Goal: Task Accomplishment & Management: Use online tool/utility

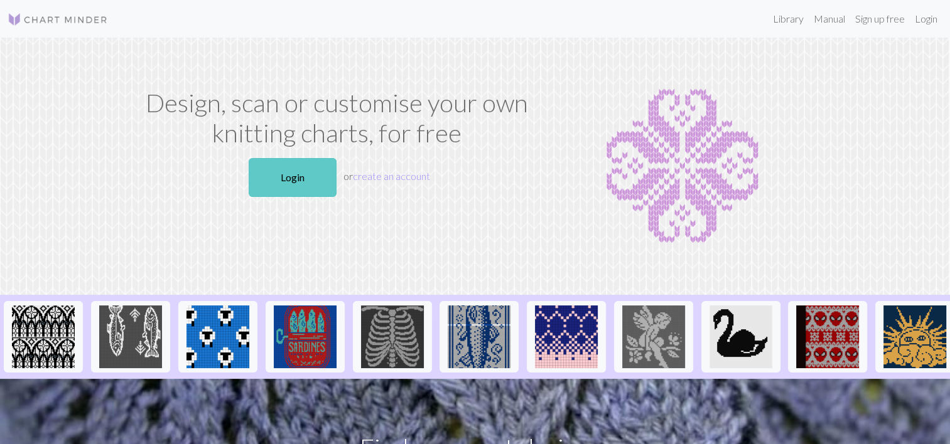
click at [299, 170] on link "Login" at bounding box center [293, 177] width 88 height 39
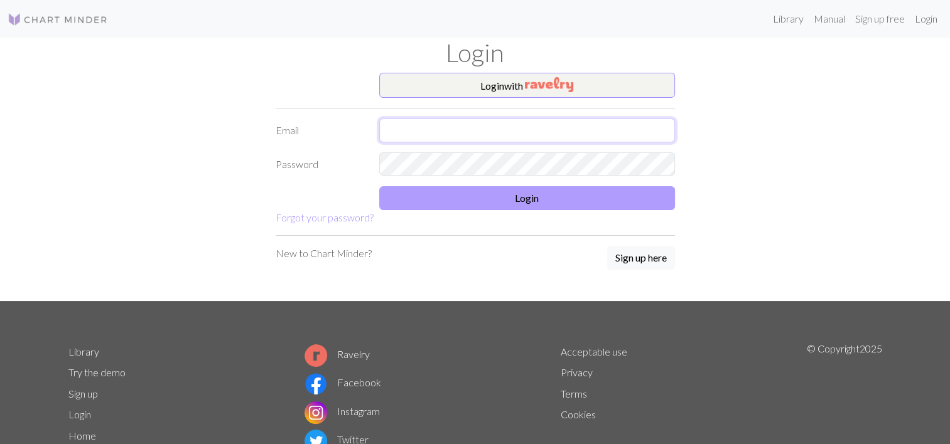
type input "[EMAIL_ADDRESS][DOMAIN_NAME]"
click at [479, 196] on button "Login" at bounding box center [527, 198] width 296 height 24
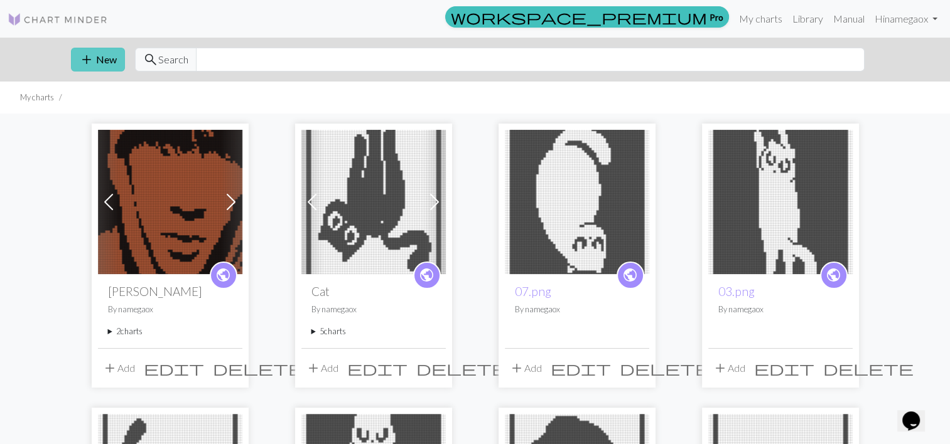
click at [95, 57] on button "add New" at bounding box center [98, 60] width 54 height 24
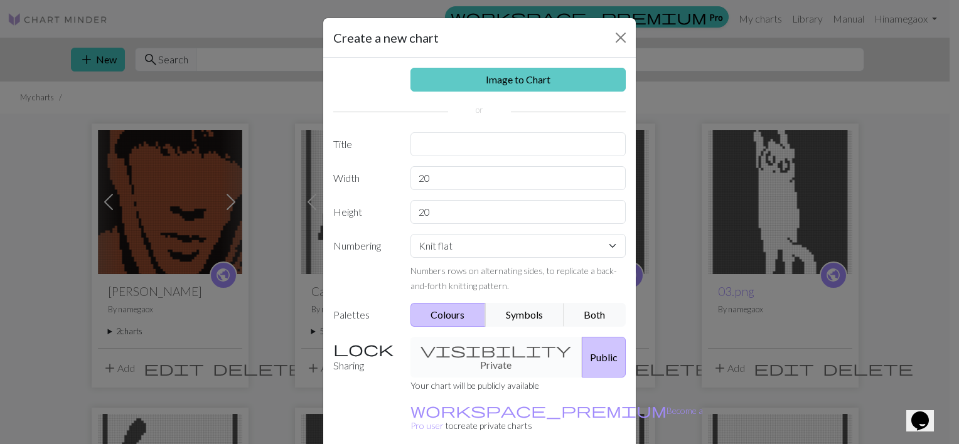
click at [517, 86] on link "Image to Chart" at bounding box center [519, 80] width 216 height 24
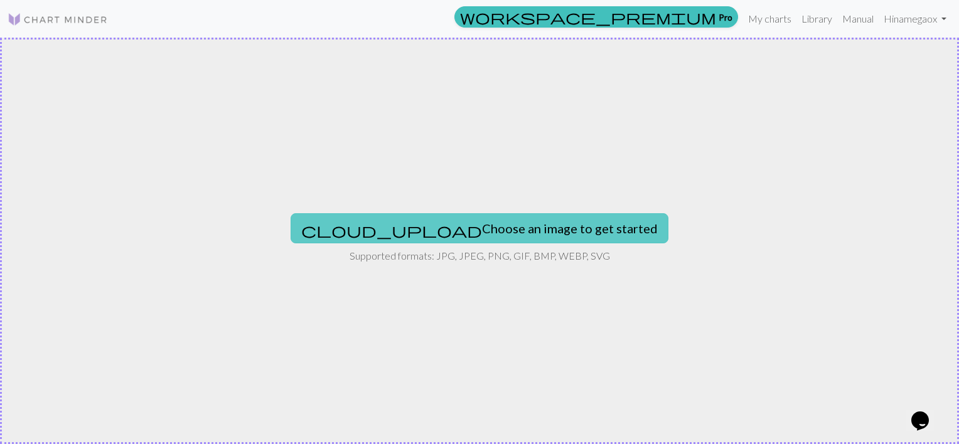
click at [450, 221] on button "cloud_upload Choose an image to get started" at bounding box center [480, 228] width 378 height 30
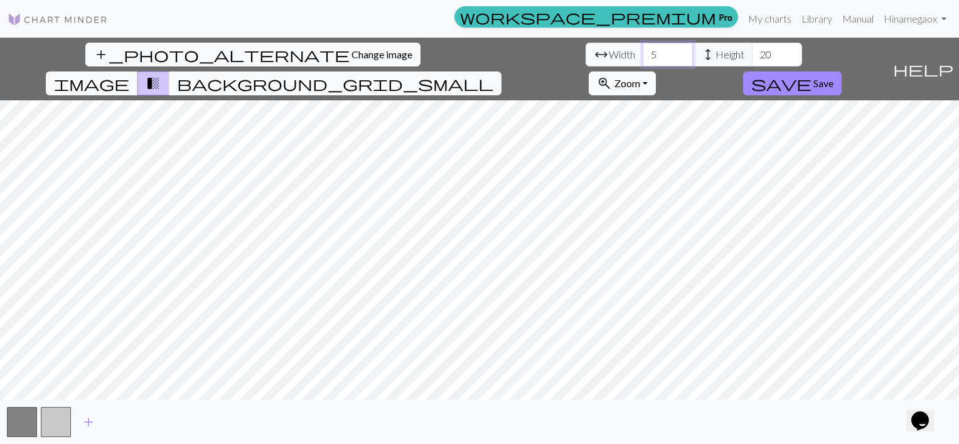
drag, startPoint x: 299, startPoint y: 54, endPoint x: 250, endPoint y: 53, distance: 49.0
click at [586, 53] on div "arrow_range Width 5 height Height 20" at bounding box center [694, 55] width 217 height 24
type input "42"
drag, startPoint x: 352, startPoint y: 48, endPoint x: 340, endPoint y: 46, distance: 12.0
click at [586, 48] on div "arrow_range Width 42 height Height 20" at bounding box center [694, 55] width 217 height 24
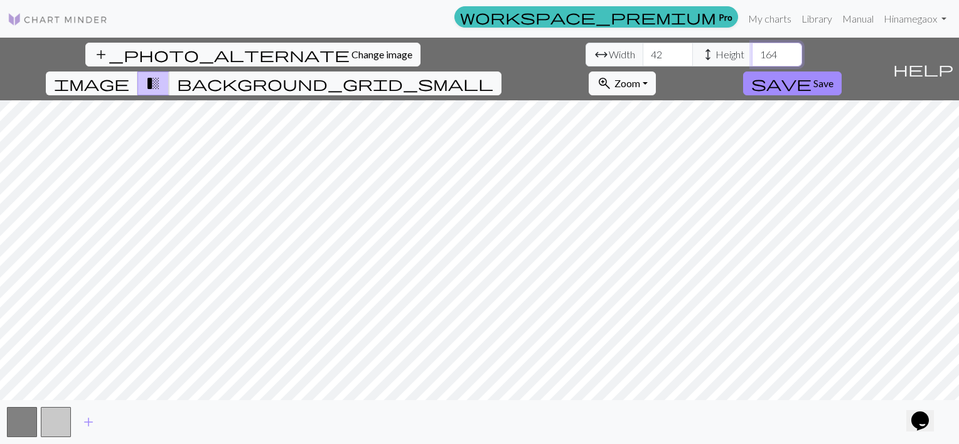
type input "164"
click at [656, 72] on button "zoom_in Zoom Zoom" at bounding box center [622, 84] width 67 height 24
click at [689, 101] on button "Fit all" at bounding box center [638, 111] width 99 height 20
click at [640, 77] on span "Zoom" at bounding box center [628, 83] width 26 height 12
click at [689, 121] on button "Fit width" at bounding box center [638, 131] width 99 height 20
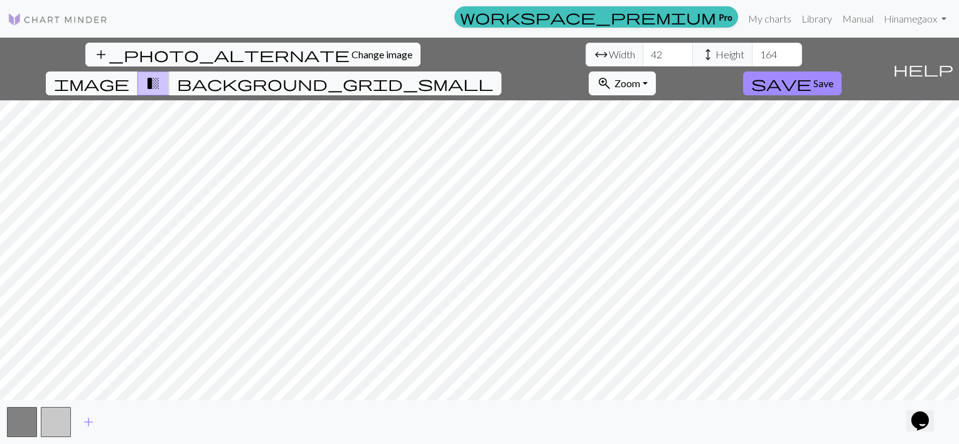
click at [640, 77] on span "Zoom" at bounding box center [628, 83] width 26 height 12
click at [689, 121] on button "Fit width" at bounding box center [638, 131] width 99 height 20
click at [656, 72] on button "zoom_in Zoom Zoom" at bounding box center [622, 84] width 67 height 24
click at [689, 141] on button "Fit height" at bounding box center [638, 151] width 99 height 20
click at [640, 77] on span "Zoom" at bounding box center [628, 83] width 26 height 12
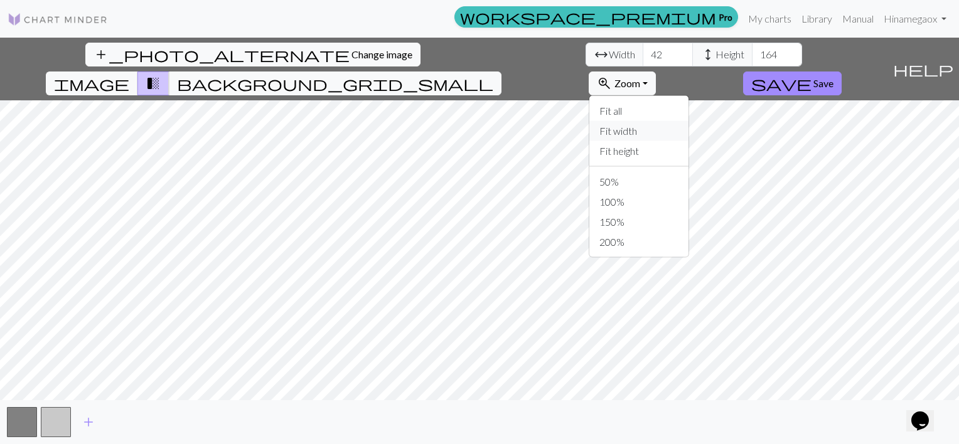
click at [689, 121] on button "Fit width" at bounding box center [638, 131] width 99 height 20
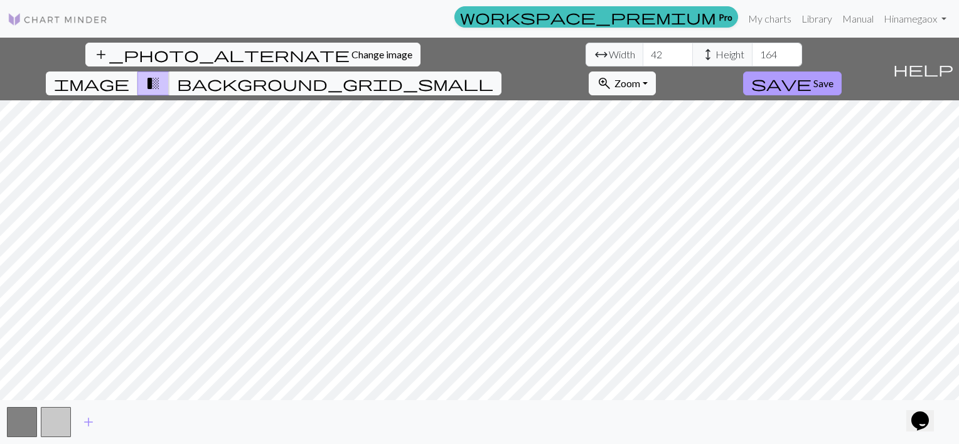
click at [834, 77] on span "Save" at bounding box center [824, 83] width 20 height 12
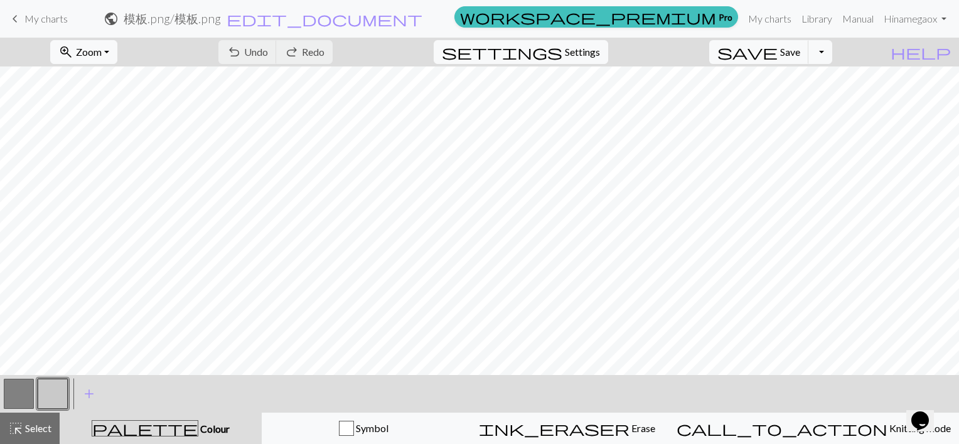
click at [13, 394] on button "button" at bounding box center [19, 394] width 30 height 30
click at [56, 391] on button "button" at bounding box center [53, 394] width 30 height 30
click at [51, 392] on button "button" at bounding box center [53, 394] width 30 height 30
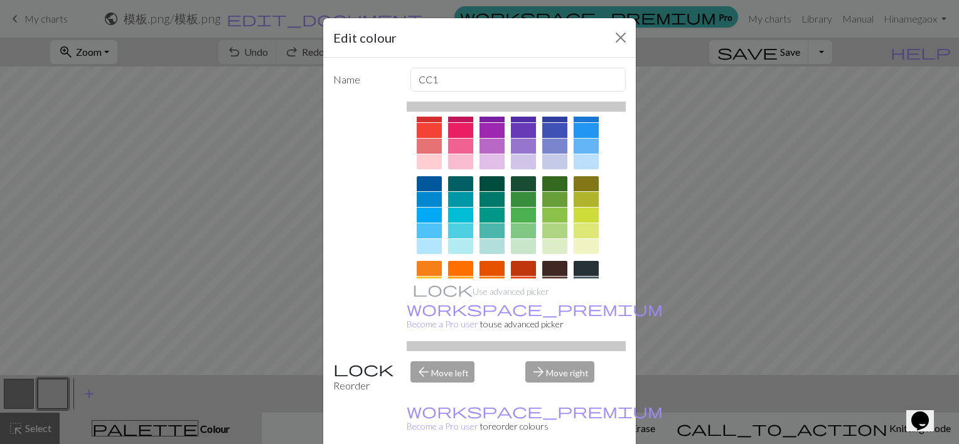
scroll to position [194, 0]
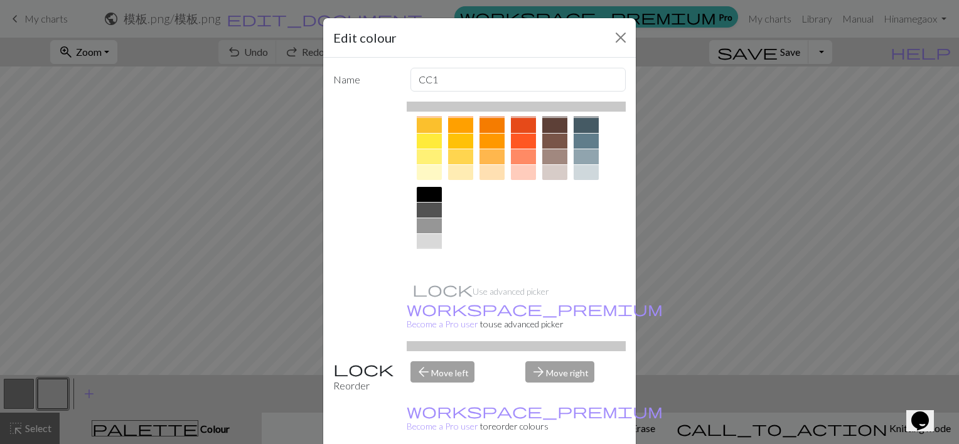
click at [426, 255] on div at bounding box center [429, 257] width 25 height 15
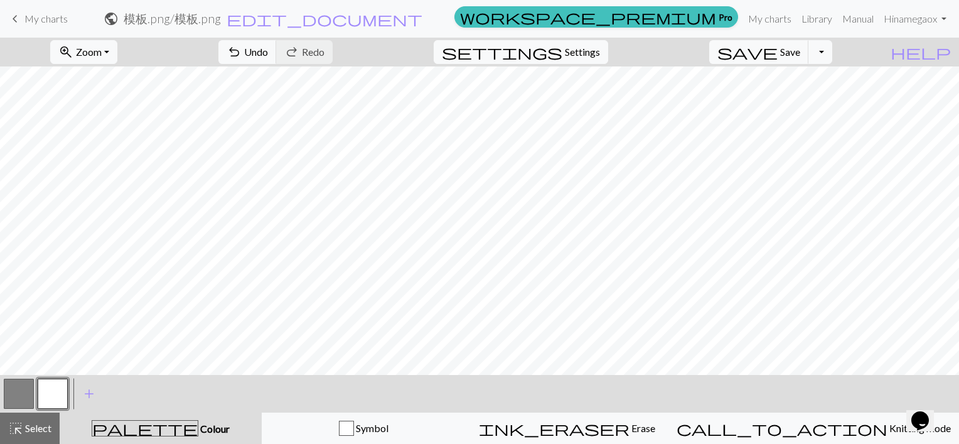
click at [15, 399] on button "button" at bounding box center [19, 394] width 30 height 30
click at [18, 397] on button "button" at bounding box center [19, 394] width 30 height 30
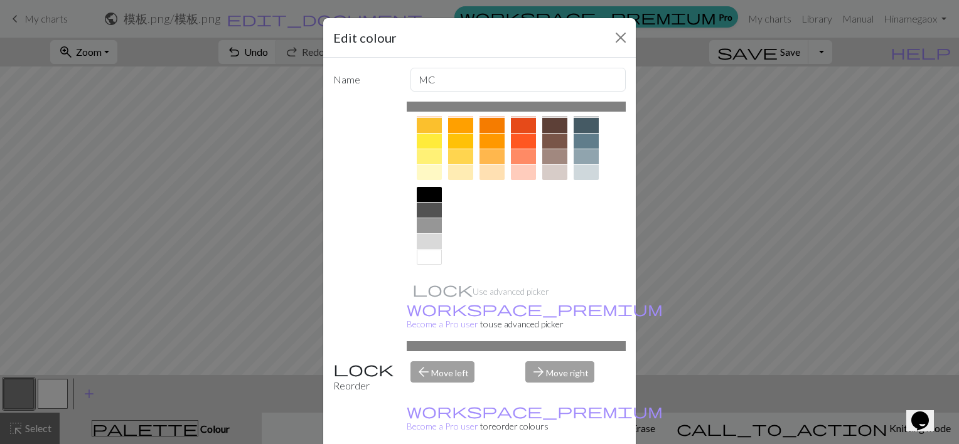
click at [424, 211] on div at bounding box center [429, 210] width 25 height 15
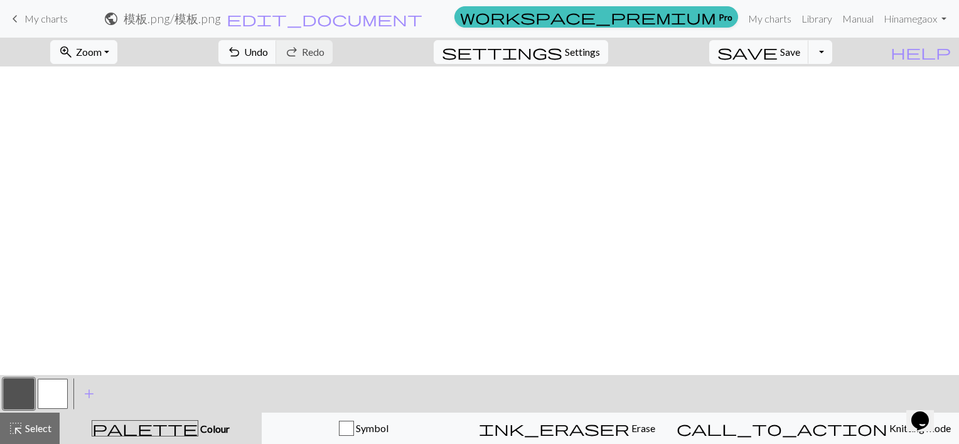
scroll to position [1506, 0]
click at [595, 49] on span "Settings" at bounding box center [582, 52] width 35 height 15
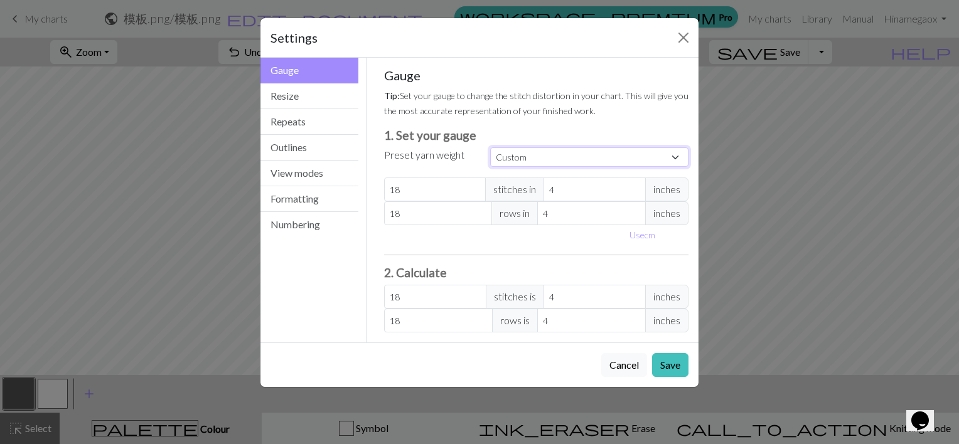
click at [543, 160] on select "Custom Square Lace Light Fingering Fingering Sport Double knit Worsted Aran Bul…" at bounding box center [589, 157] width 198 height 19
select select "dk"
click at [490, 148] on select "Custom Square Lace Light Fingering Fingering Sport Double knit Worsted Aran Bul…" at bounding box center [589, 157] width 198 height 19
type input "22"
type input "30"
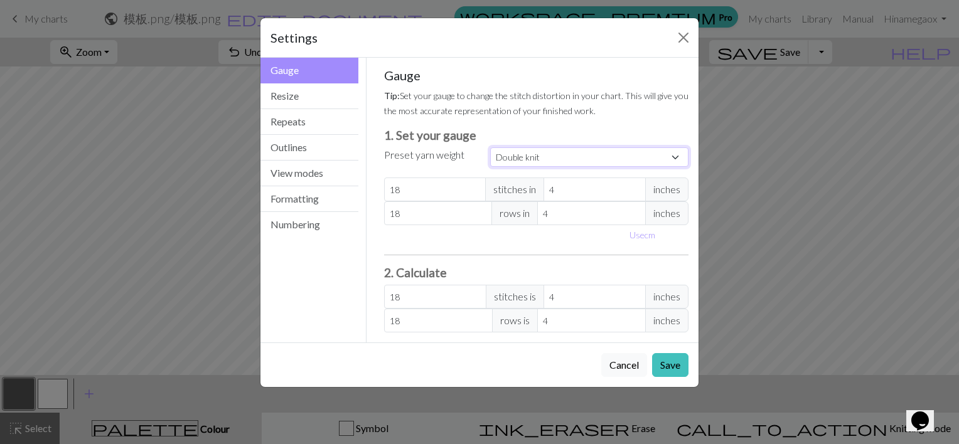
type input "22"
type input "30"
click at [678, 367] on button "Save" at bounding box center [670, 365] width 36 height 24
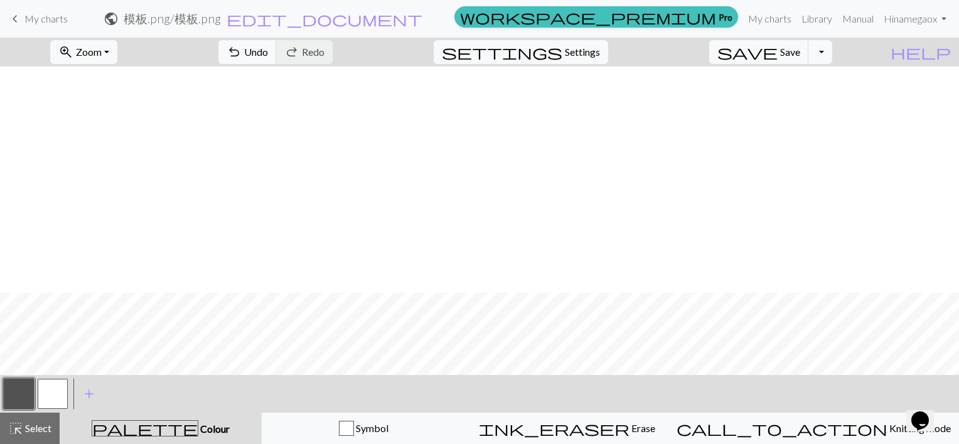
scroll to position [1815, 0]
click at [809, 49] on button "save Save Save" at bounding box center [759, 52] width 100 height 24
click at [102, 57] on span "Zoom" at bounding box center [89, 52] width 26 height 12
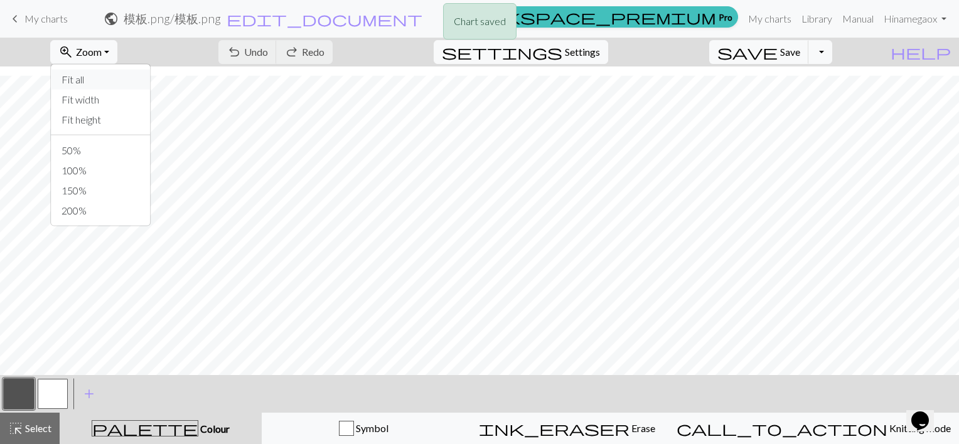
click at [119, 85] on button "Fit all" at bounding box center [100, 80] width 99 height 20
click at [600, 51] on span "Settings" at bounding box center [582, 52] width 35 height 15
select select "dk"
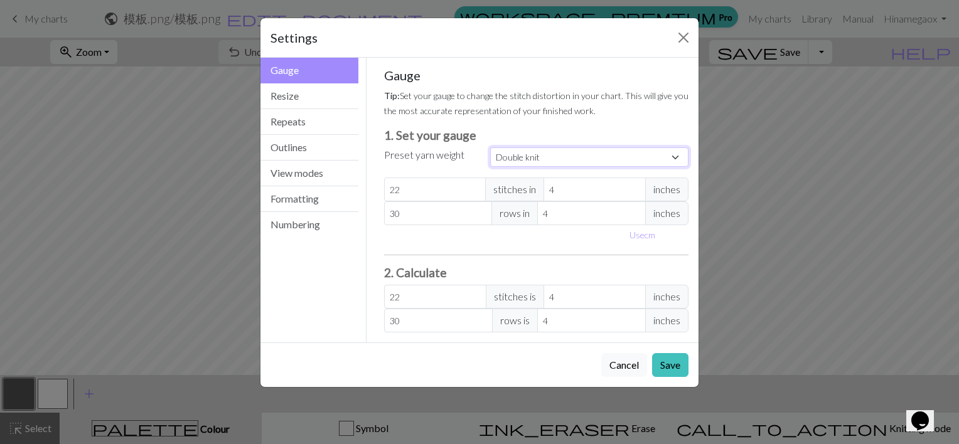
click at [548, 159] on select "Custom Square Lace Light Fingering Fingering Sport Double knit Worsted Aran Bul…" at bounding box center [589, 157] width 198 height 19
click at [434, 244] on div "Use cm" at bounding box center [537, 234] width 320 height 19
click at [638, 239] on button "Use cm" at bounding box center [642, 234] width 37 height 19
type input "10.16"
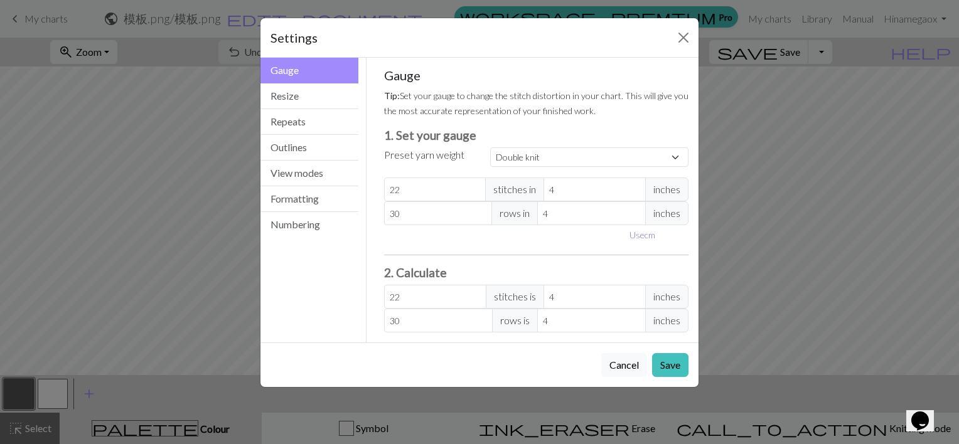
type input "10.16"
click at [644, 236] on button "Use inches" at bounding box center [649, 234] width 51 height 19
type input "4"
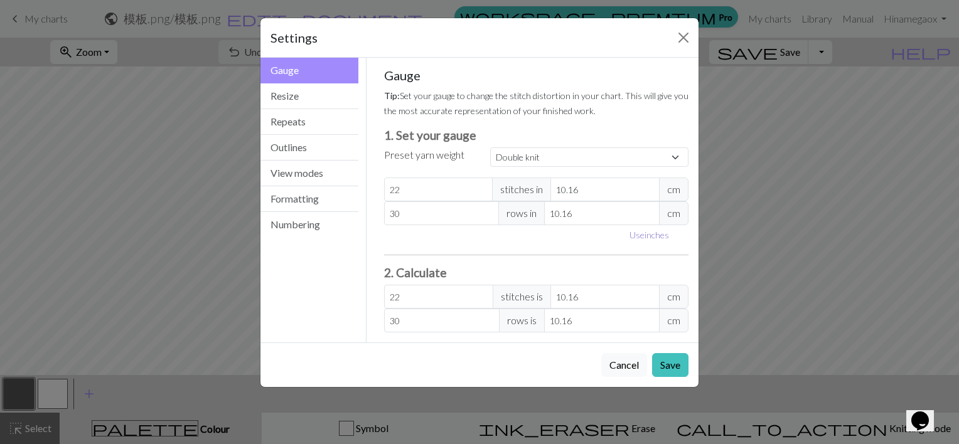
type input "4"
click at [644, 236] on button "Use cm" at bounding box center [642, 234] width 37 height 19
type input "10.16"
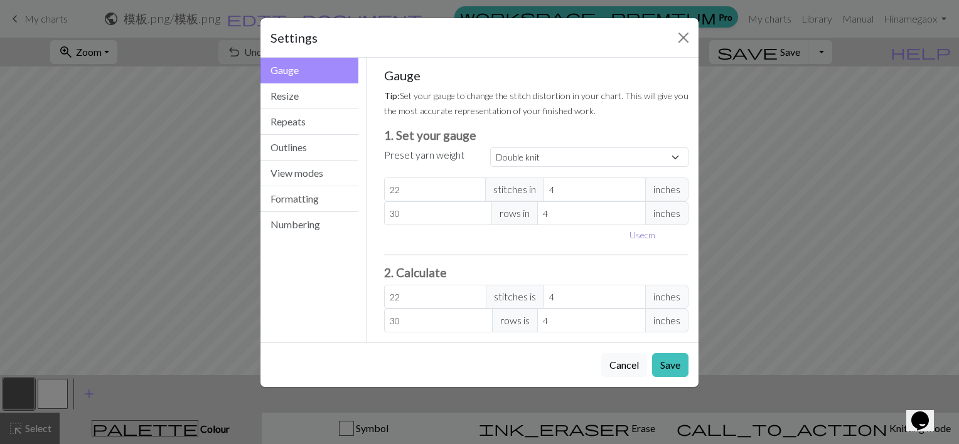
type input "10.16"
click at [644, 236] on button "Use inches" at bounding box center [649, 234] width 51 height 19
type input "4"
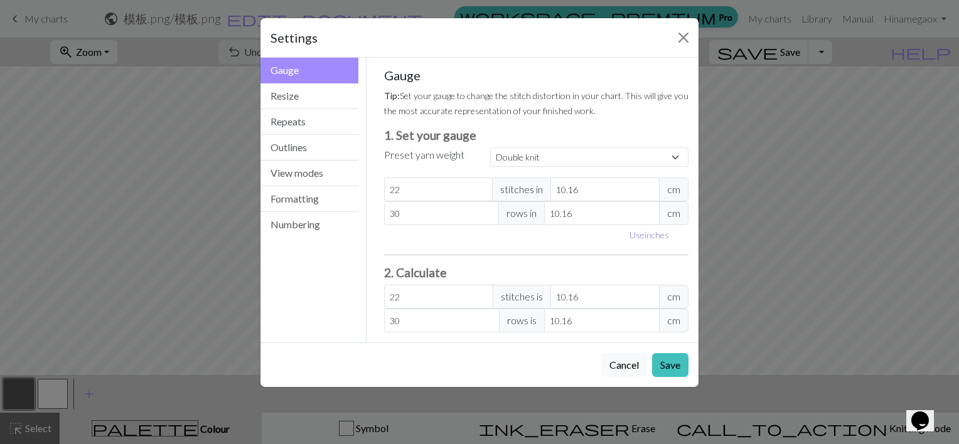
type input "4"
drag, startPoint x: 402, startPoint y: 191, endPoint x: 358, endPoint y: 193, distance: 44.0
click at [358, 193] on div "Gauge Gauge Resize Repeats Outlines View modes Formatting Numbering Gauge Resiz…" at bounding box center [479, 200] width 453 height 285
type input "3"
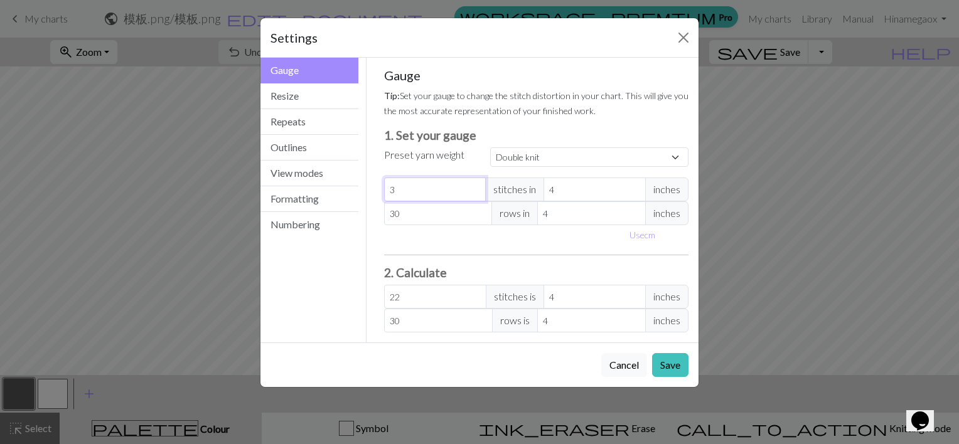
select select "custom"
type input "3"
type input "34"
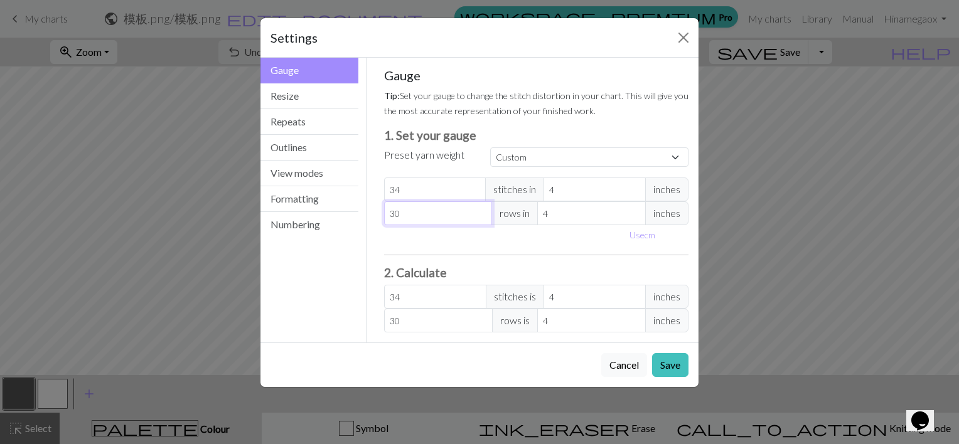
drag, startPoint x: 404, startPoint y: 216, endPoint x: 373, endPoint y: 207, distance: 31.6
click at [379, 211] on div "Gauge Tip: Set your gauge to change the stitch distortion in your chart. This w…" at bounding box center [536, 200] width 325 height 285
type input "4"
type input "41"
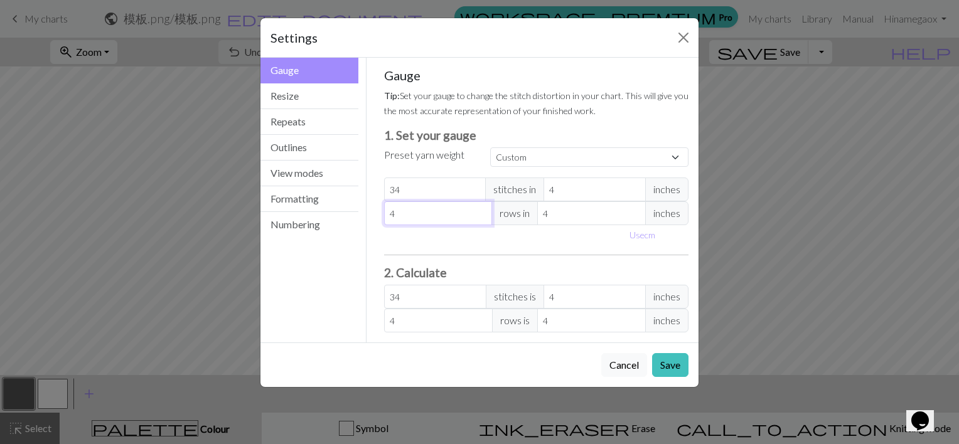
type input "41"
click at [606, 188] on input "4" at bounding box center [595, 190] width 102 height 24
click at [638, 231] on button "Use cm" at bounding box center [642, 234] width 37 height 19
type input "10.16"
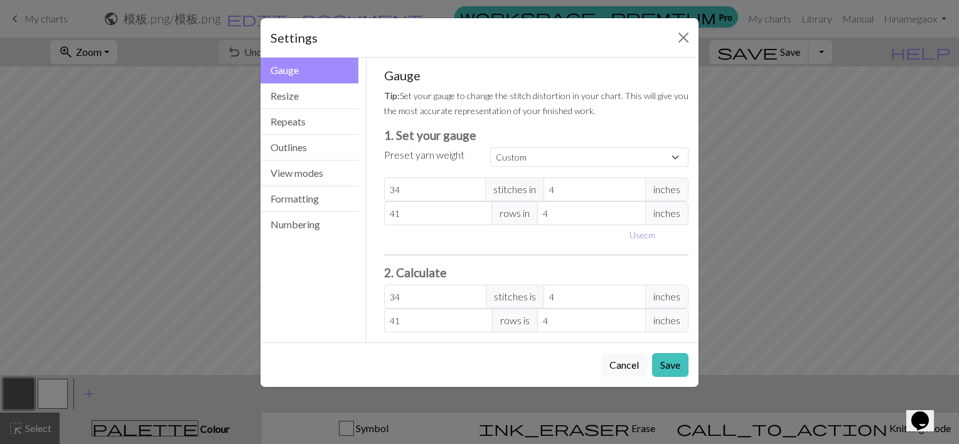
type input "10.16"
drag, startPoint x: 554, startPoint y: 180, endPoint x: 535, endPoint y: 180, distance: 18.8
click at [539, 180] on div "34 stitches in 10.16 cm" at bounding box center [536, 190] width 305 height 24
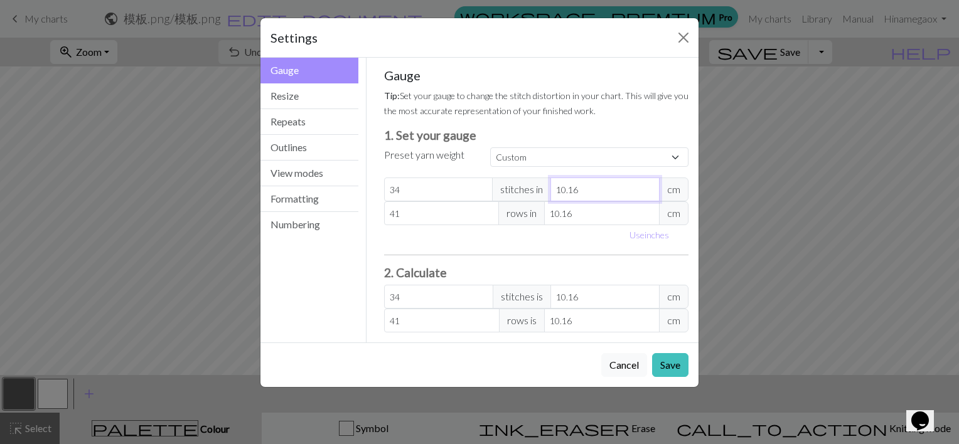
type input "1"
type input "345.44"
type input "10"
type input "34.54"
type input "10"
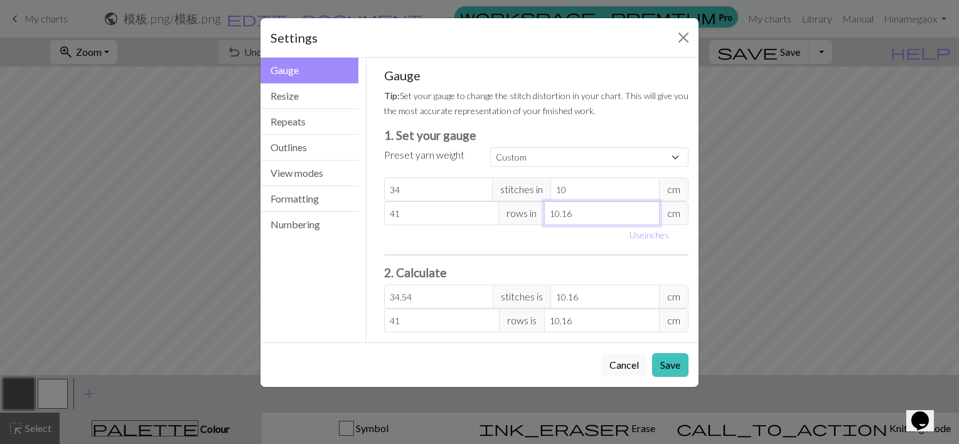
drag, startPoint x: 577, startPoint y: 212, endPoint x: 478, endPoint y: 208, distance: 99.2
click at [478, 208] on div "41 rows in 10.16 cm" at bounding box center [536, 213] width 305 height 24
type input "1"
type input "416.56"
type input "10"
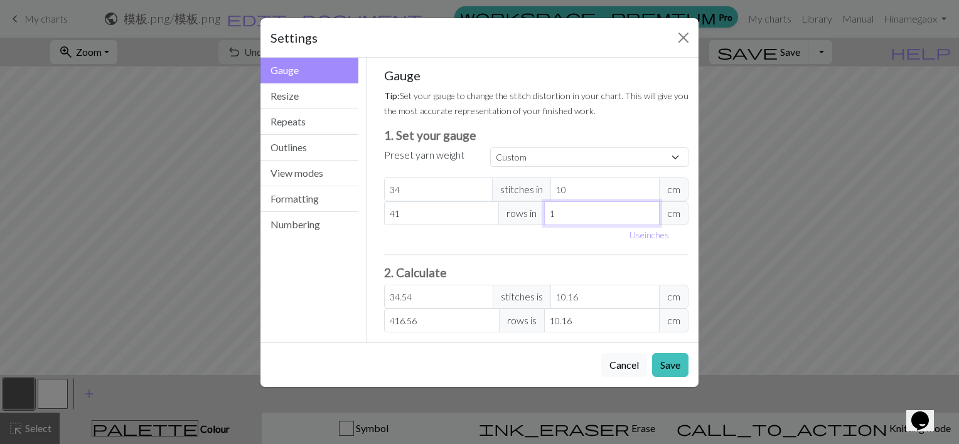
type input "41.66"
type input "10"
click at [483, 254] on div "Gauge Tip: Set your gauge to change the stitch distortion in your chart. This w…" at bounding box center [536, 200] width 305 height 265
click at [673, 367] on button "Save" at bounding box center [670, 365] width 36 height 24
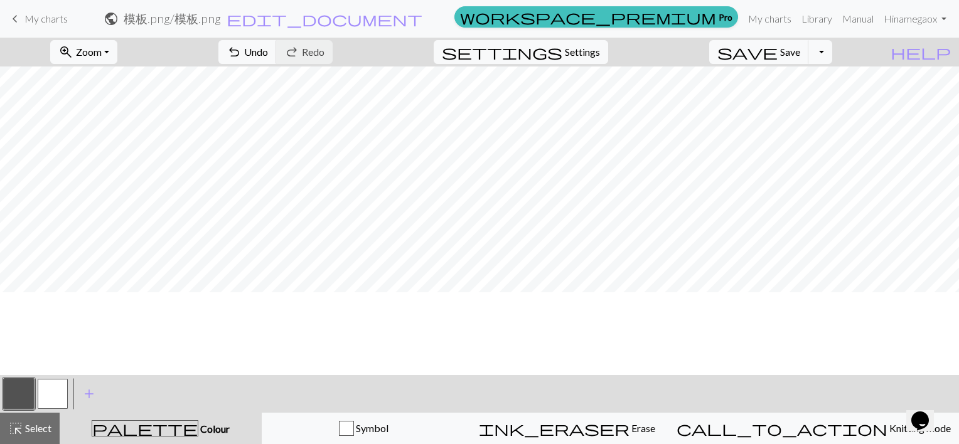
scroll to position [0, 0]
click at [800, 53] on span "Save" at bounding box center [790, 52] width 20 height 12
click at [832, 55] on button "Toggle Dropdown" at bounding box center [820, 52] width 24 height 24
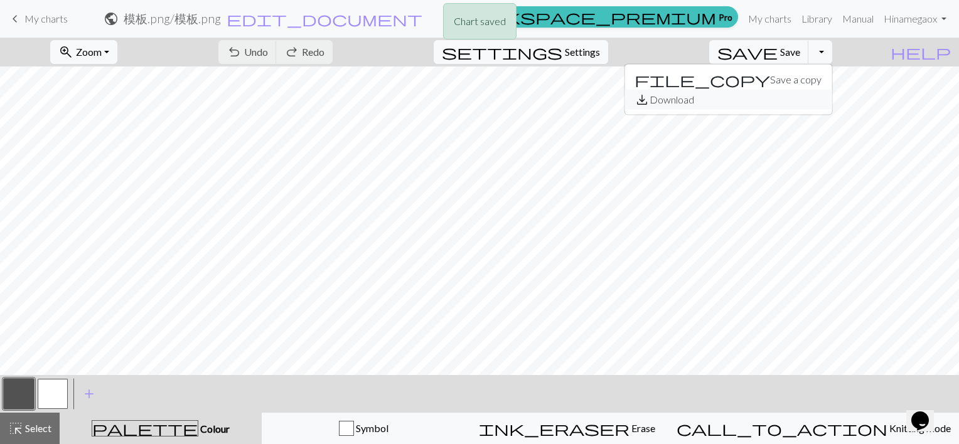
click at [785, 102] on button "save_alt Download" at bounding box center [728, 100] width 207 height 20
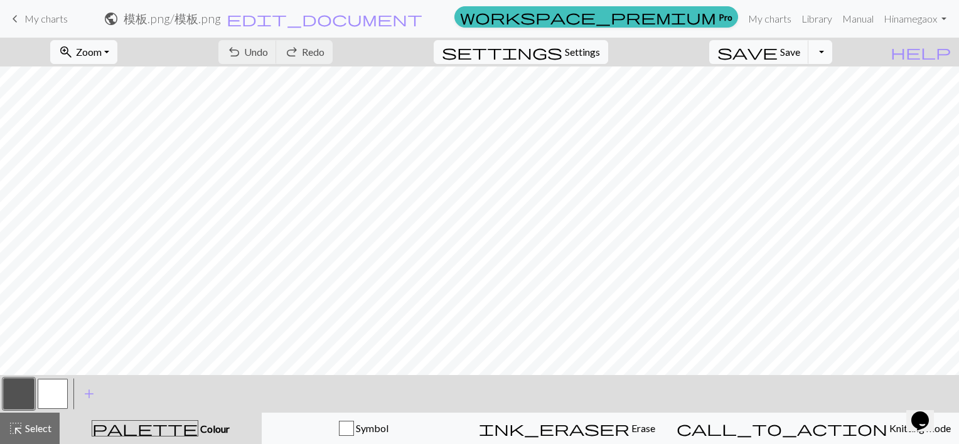
click at [832, 55] on button "Toggle Dropdown" at bounding box center [820, 52] width 24 height 24
click at [793, 99] on button "save_alt Download" at bounding box center [728, 100] width 207 height 20
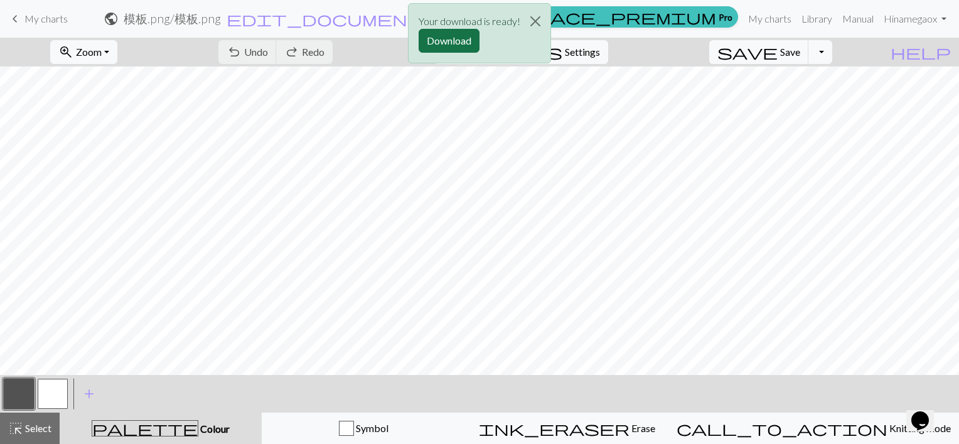
click at [454, 39] on button "Download" at bounding box center [449, 41] width 61 height 24
click at [535, 22] on button "Close" at bounding box center [535, 21] width 30 height 35
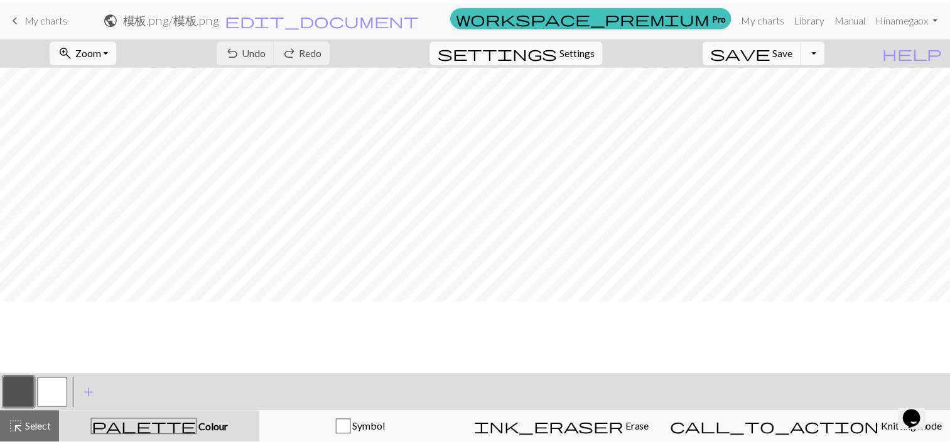
scroll to position [126, 0]
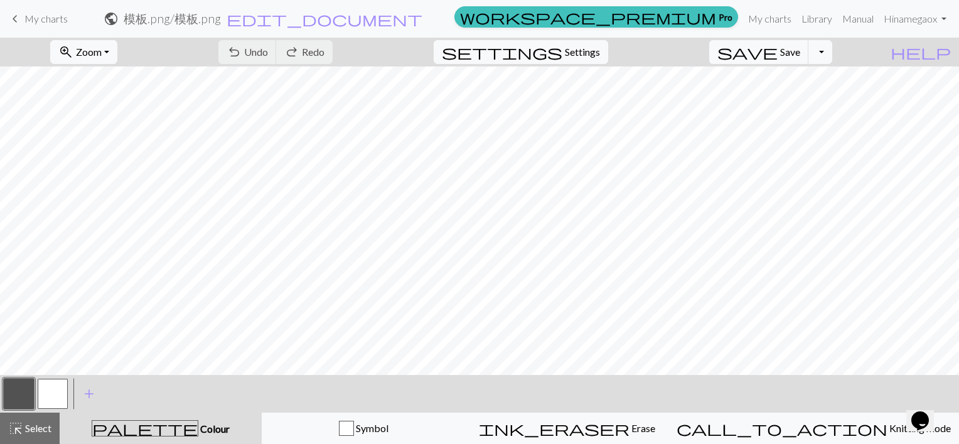
click at [49, 22] on span "My charts" at bounding box center [45, 19] width 43 height 12
